Goal: Information Seeking & Learning: Learn about a topic

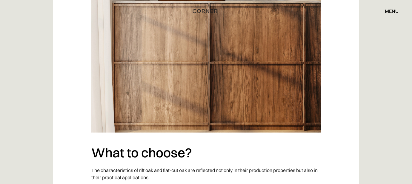
scroll to position [1724, 0]
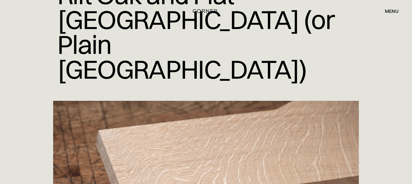
scroll to position [0, 0]
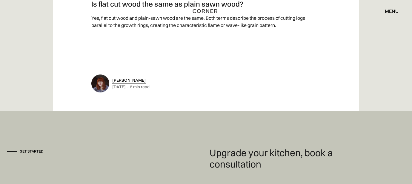
scroll to position [2183, 0]
